Goal: Information Seeking & Learning: Learn about a topic

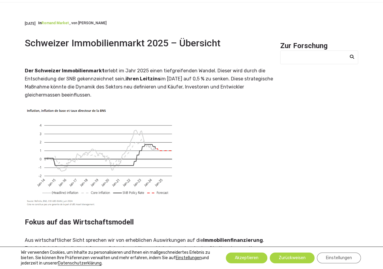
scroll to position [83, 0]
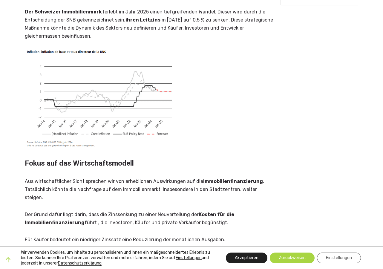
click at [251, 261] on button "Akzeptieren" at bounding box center [247, 258] width 42 height 11
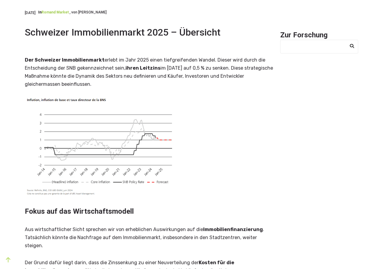
scroll to position [0, 0]
